Goal: Task Accomplishment & Management: Use online tool/utility

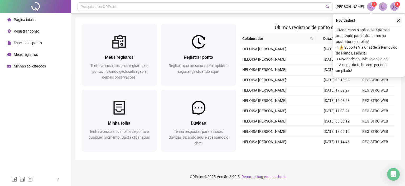
click at [399, 20] on icon "close" at bounding box center [399, 20] width 3 height 3
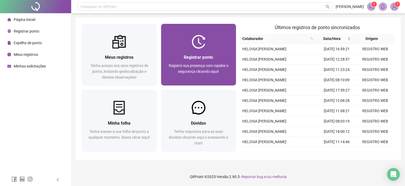
click at [210, 44] on div at bounding box center [198, 42] width 75 height 14
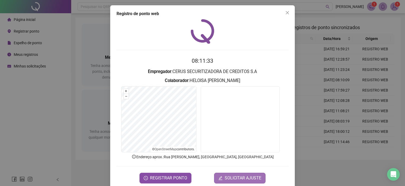
click at [231, 176] on span "SOLICITAR AJUSTE" at bounding box center [243, 177] width 37 height 6
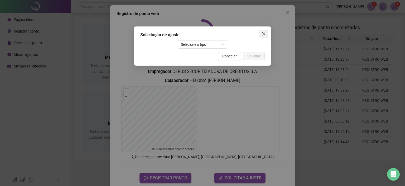
click at [262, 34] on icon "close" at bounding box center [264, 34] width 4 height 4
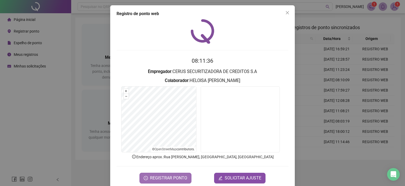
click at [174, 174] on span "REGISTRAR PONTO" at bounding box center [168, 177] width 37 height 6
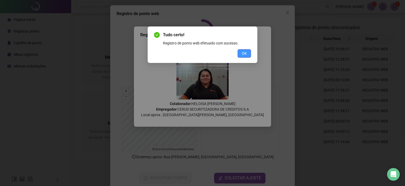
click at [243, 54] on span "OK" at bounding box center [244, 53] width 5 height 6
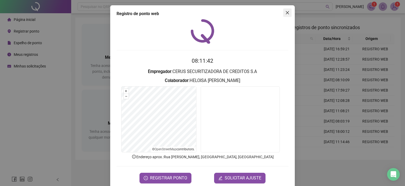
click at [287, 13] on icon "close" at bounding box center [288, 13] width 4 height 4
